Goal: Task Accomplishment & Management: Complete application form

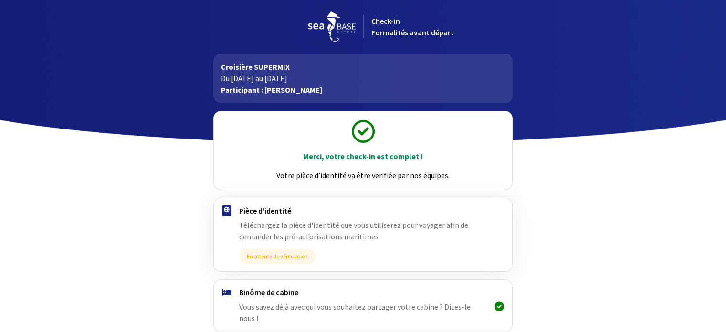
scroll to position [101, 0]
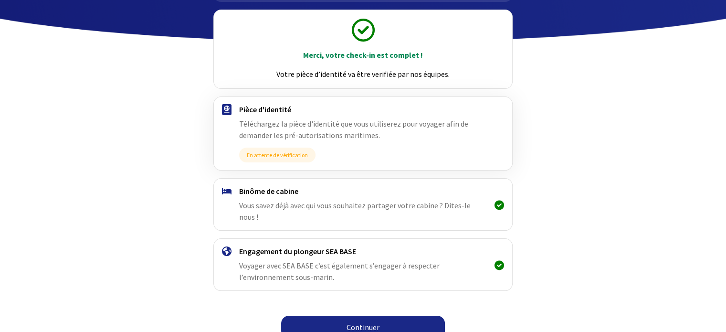
click at [396, 315] on link "Continuer" at bounding box center [363, 326] width 164 height 23
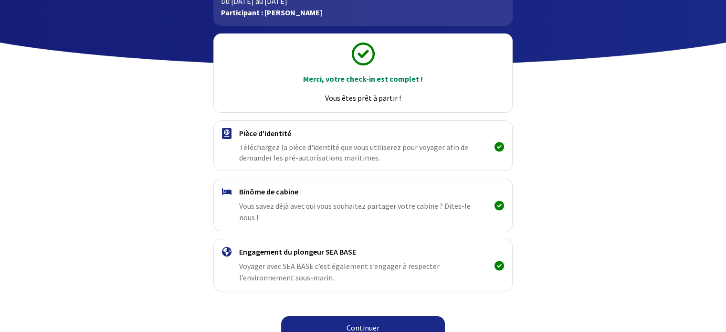
scroll to position [78, 0]
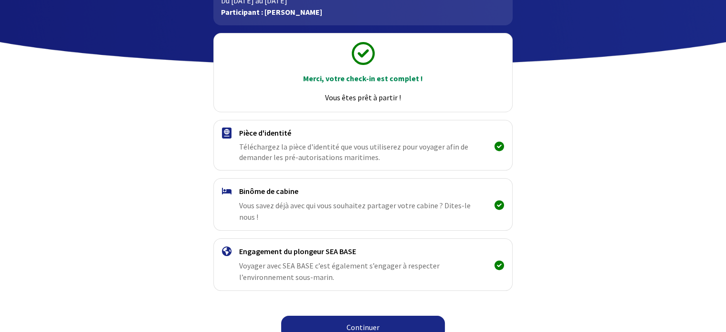
click at [384, 322] on link "Continuer" at bounding box center [363, 326] width 164 height 23
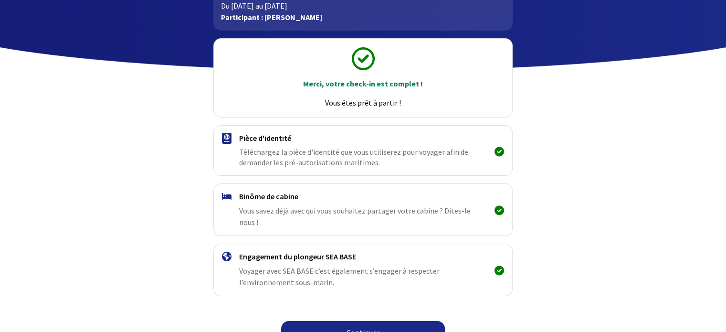
scroll to position [78, 0]
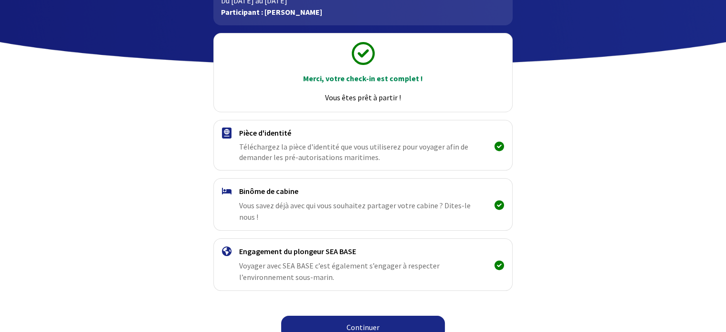
click at [355, 315] on link "Continuer" at bounding box center [363, 326] width 164 height 23
